Goal: Check status

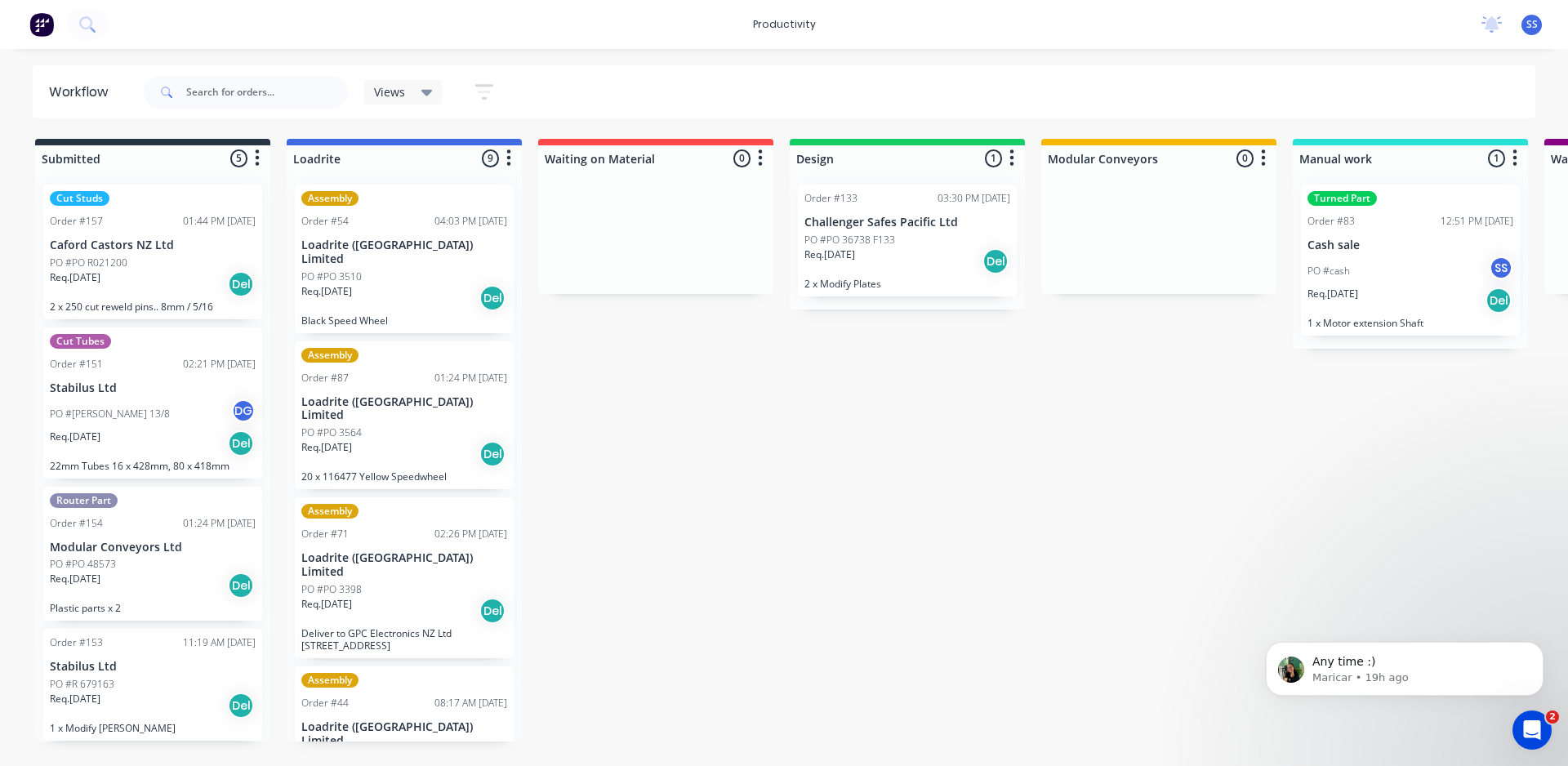
scroll to position [3, 0]
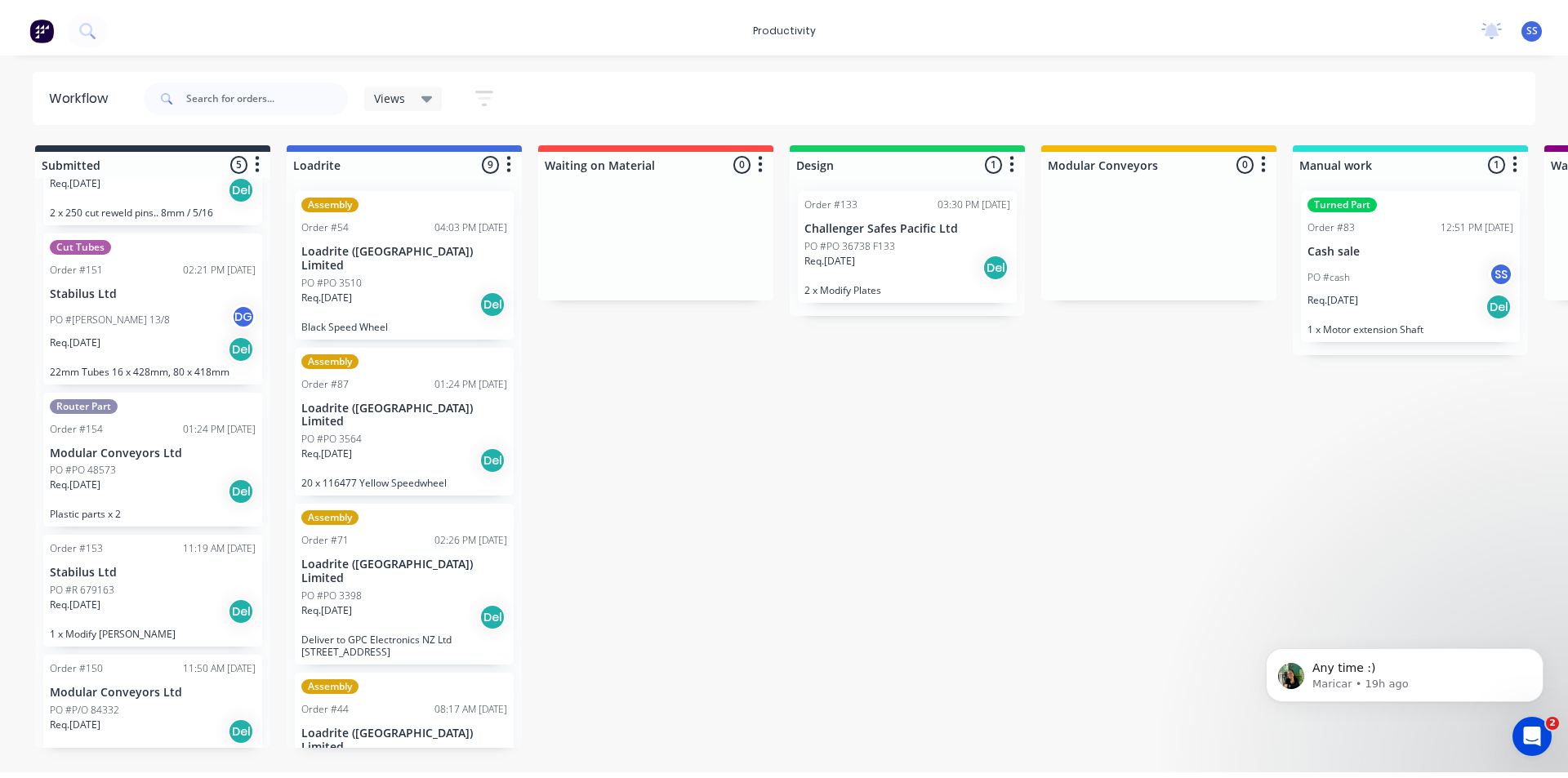
scroll to position [106, 0]
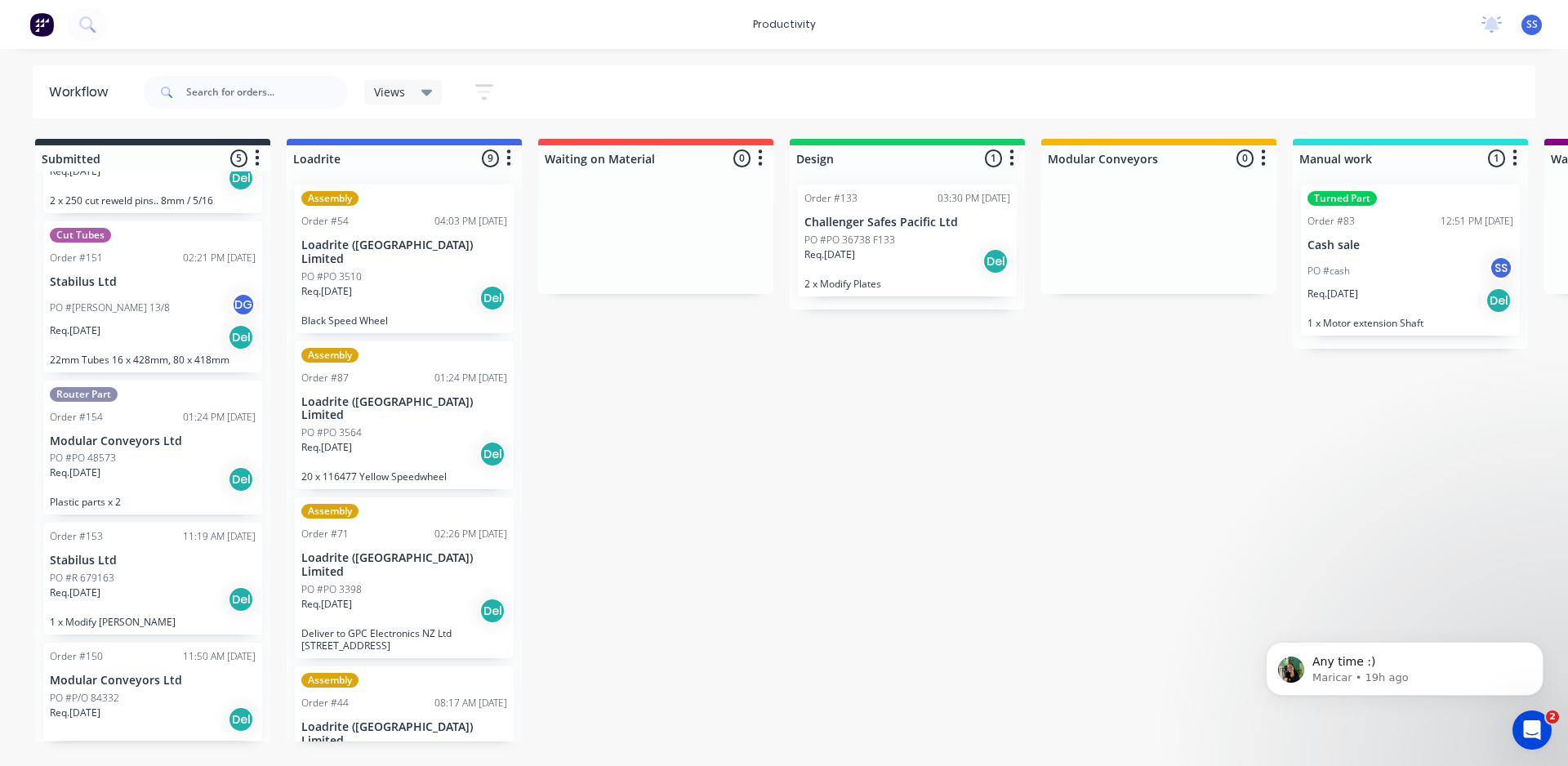
click at [141, 689] on div "Order #150 11:50 AM [DATE] Modular Conveyors Ltd PO #P/O 84332 Req. [DATE] Del" at bounding box center [153, 691] width 219 height 98
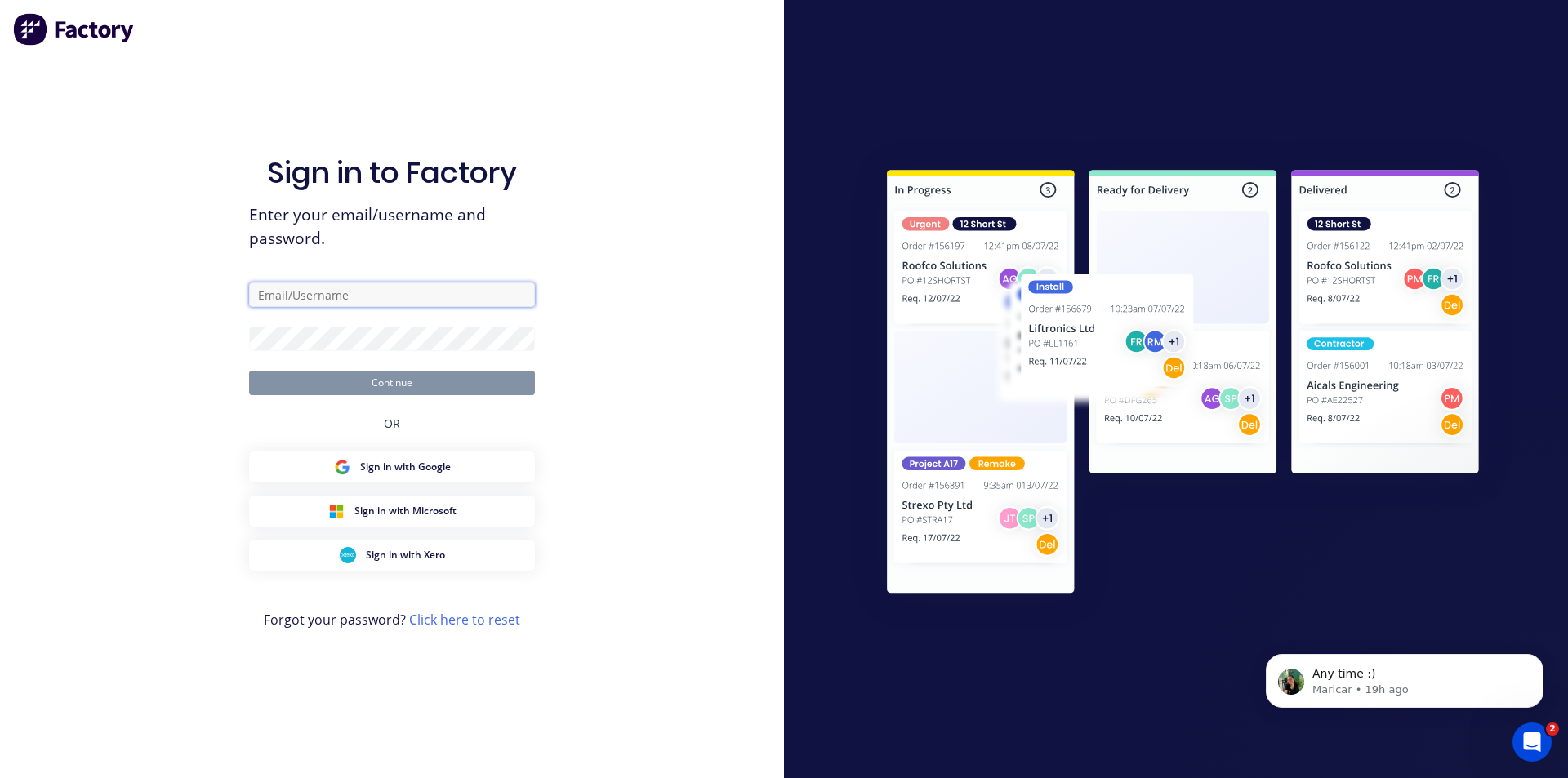
type input "[EMAIL_ADDRESS][DOMAIN_NAME]"
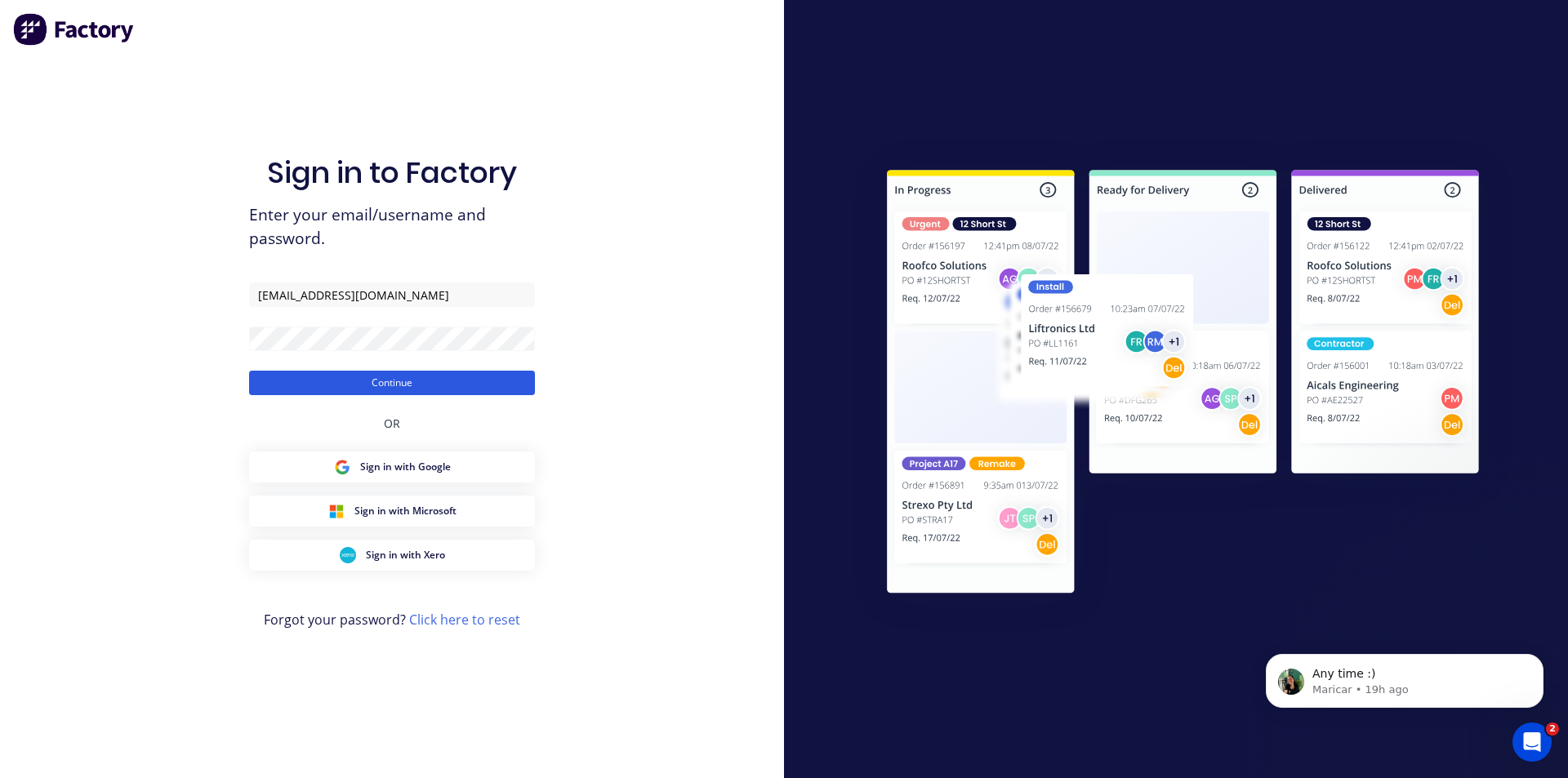
click at [381, 381] on button "Continue" at bounding box center [392, 382] width 286 height 24
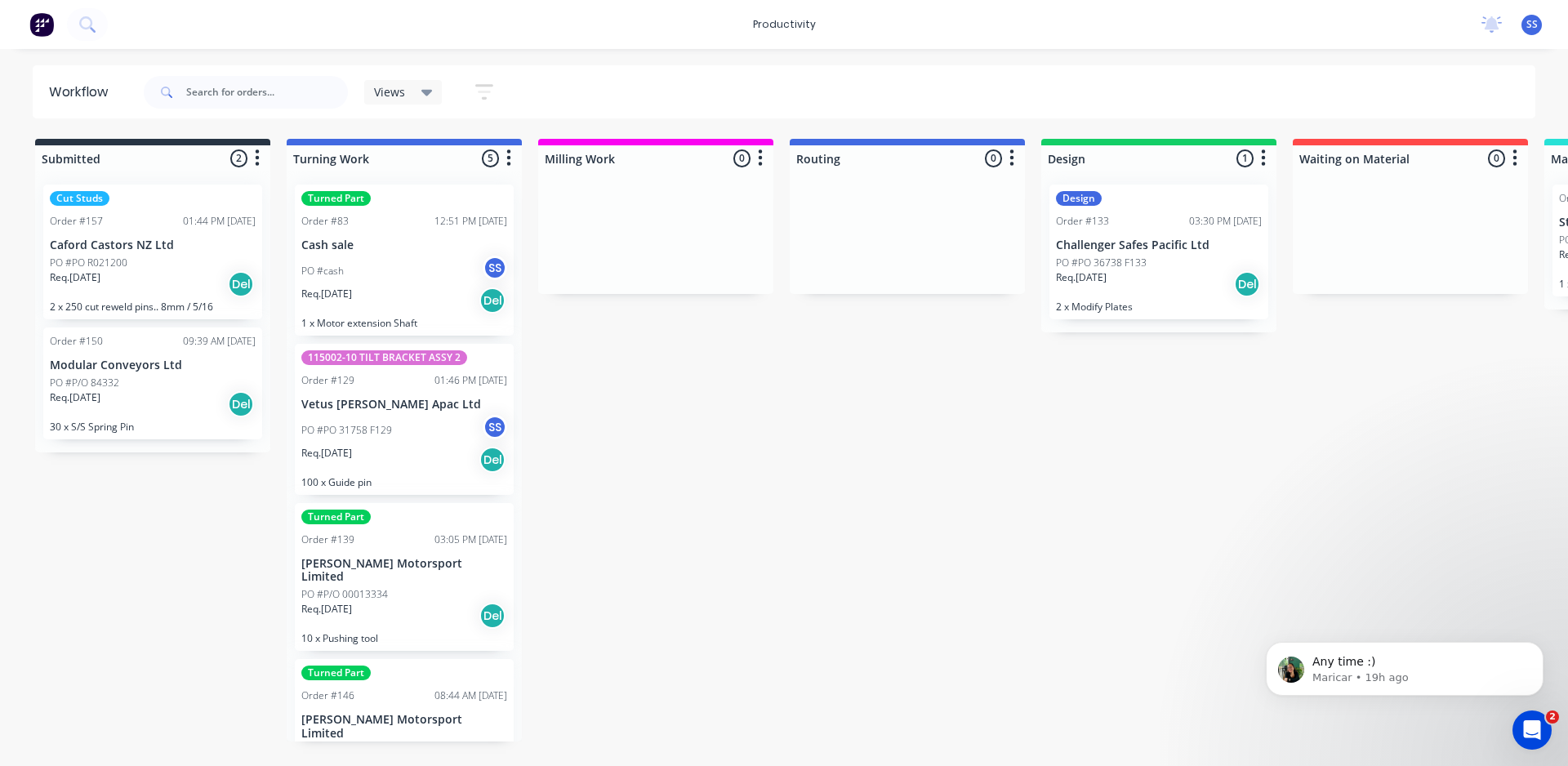
scroll to position [37, 0]
click at [124, 361] on p "Modular Conveyors Ltd" at bounding box center [153, 366] width 206 height 14
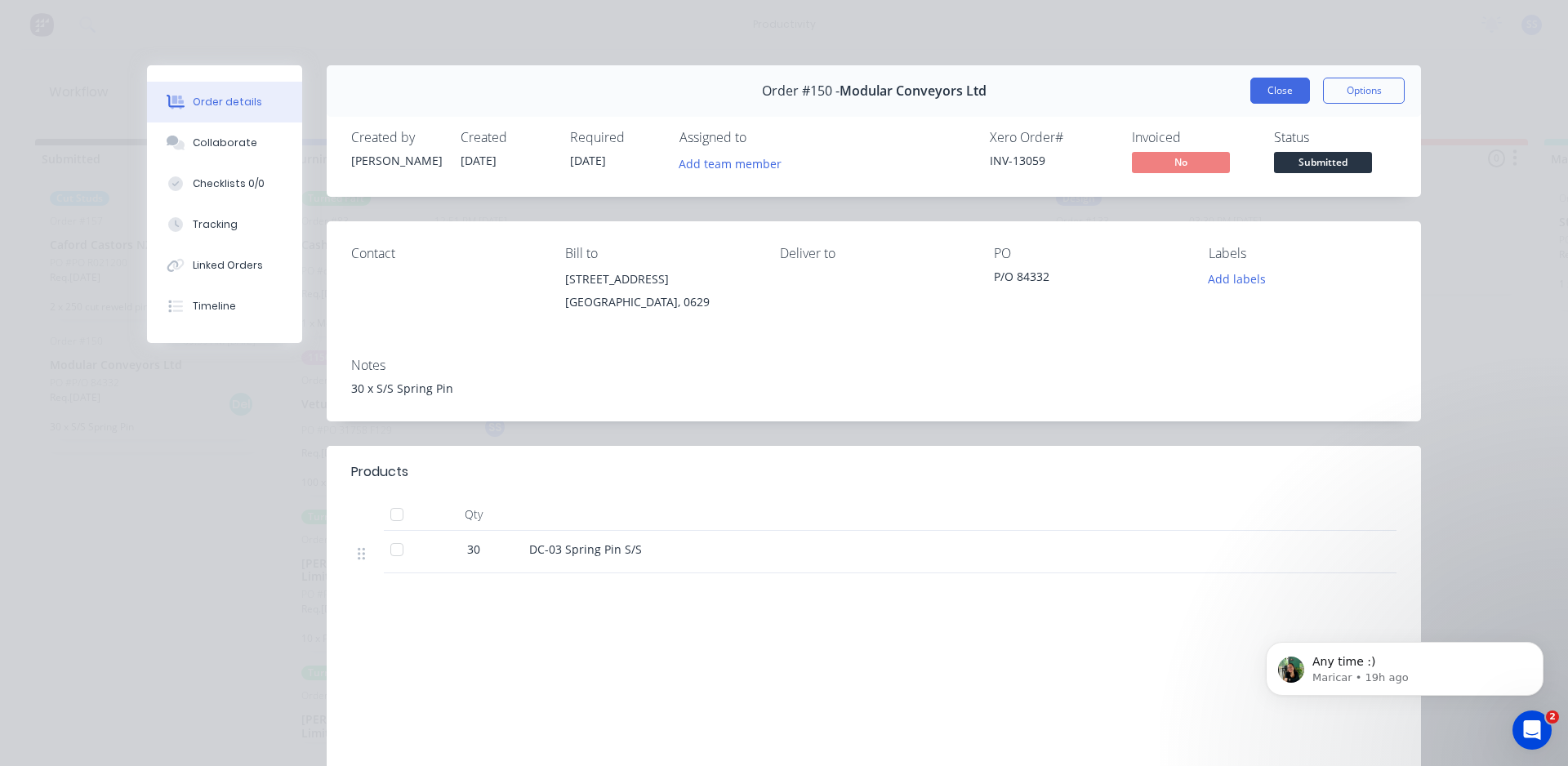
click at [1274, 93] on button "Close" at bounding box center [1280, 90] width 59 height 26
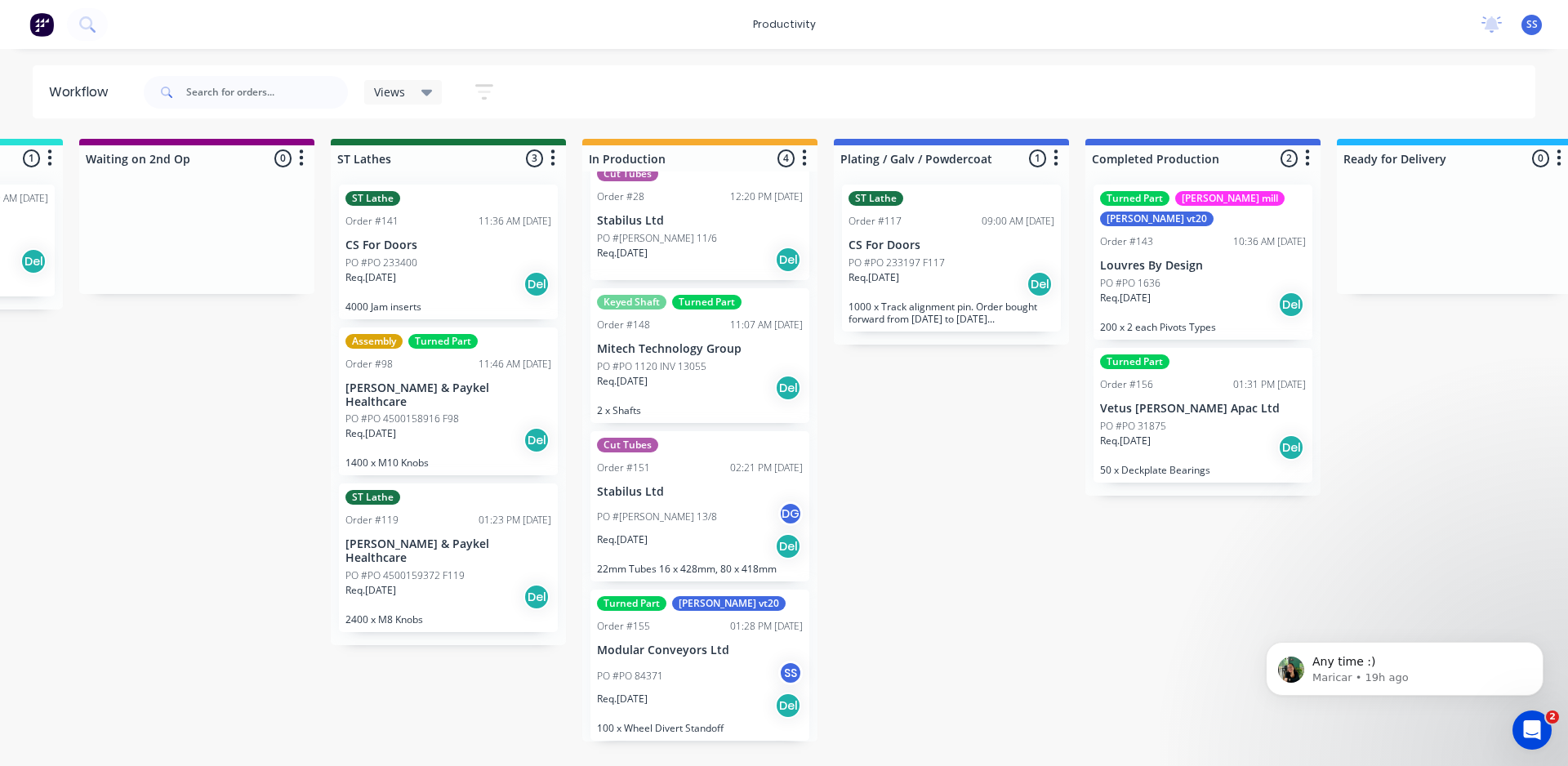
scroll to position [0, 0]
